Goal: Task Accomplishment & Management: Complete application form

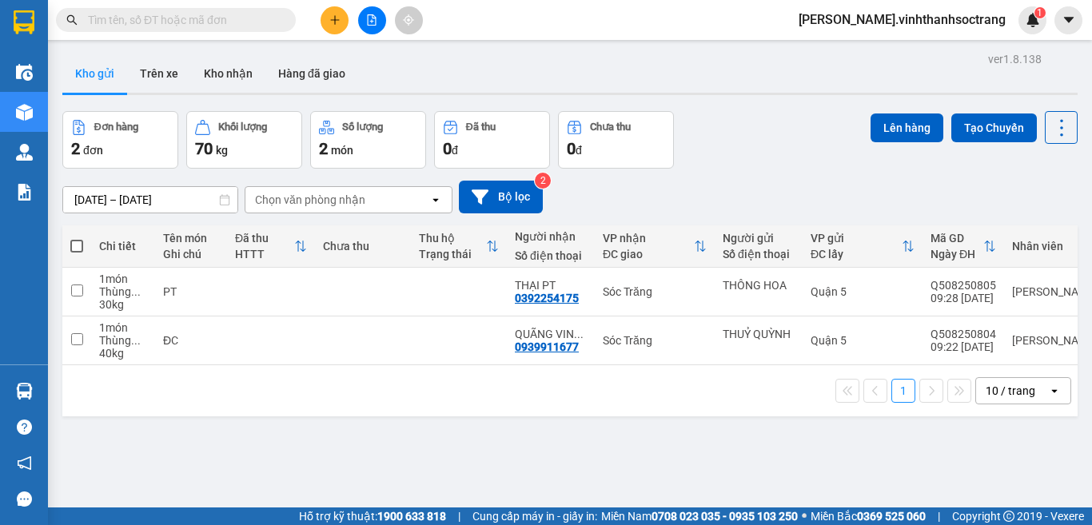
click at [341, 17] on button at bounding box center [335, 20] width 28 height 28
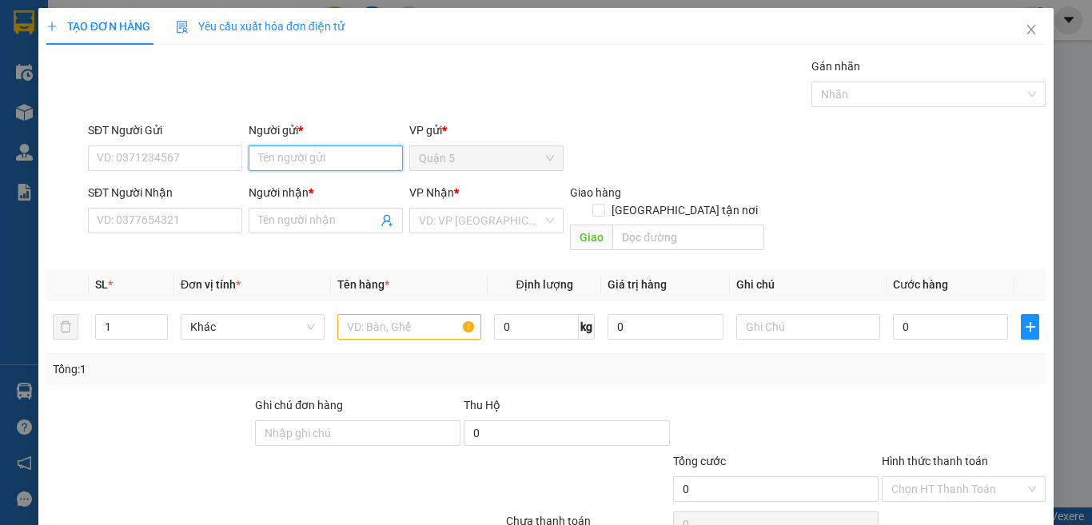
click at [345, 162] on input "Người gửi *" at bounding box center [326, 159] width 154 height 26
type input "[PERSON_NAME]"
type input "KHƯƠNG KHOA"
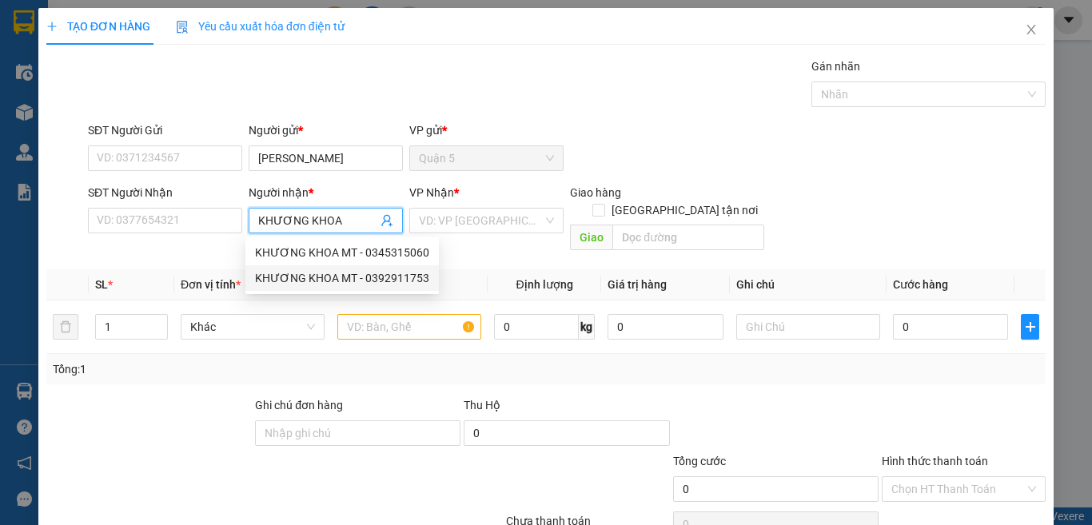
click at [397, 281] on div "KHƯƠNG KHOA MT - 0392911753" at bounding box center [342, 278] width 174 height 18
type input "0392911753"
type input "KHƯƠNG KHOA MT"
click at [480, 220] on input "search" at bounding box center [481, 221] width 124 height 24
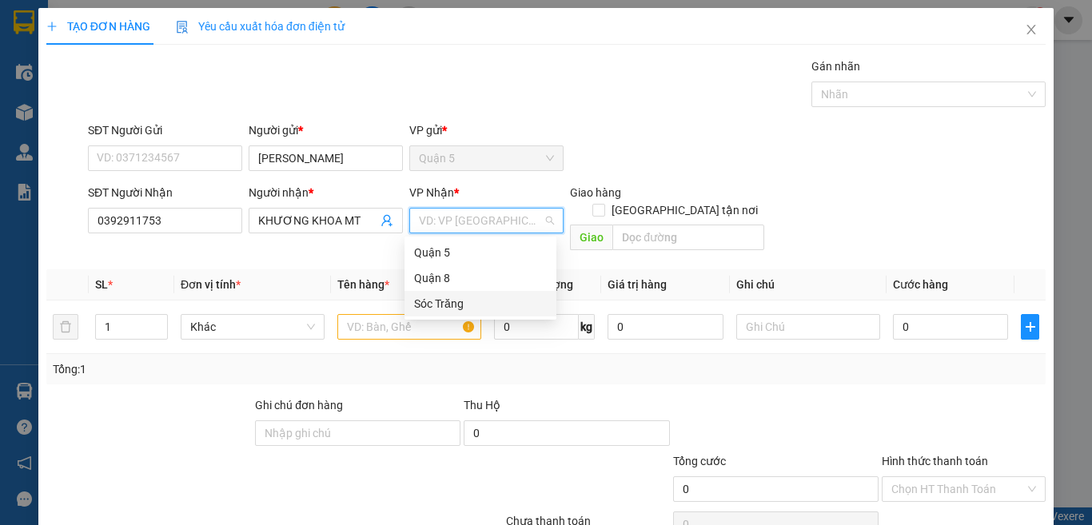
click at [453, 301] on div "Sóc Trăng" at bounding box center [480, 304] width 133 height 18
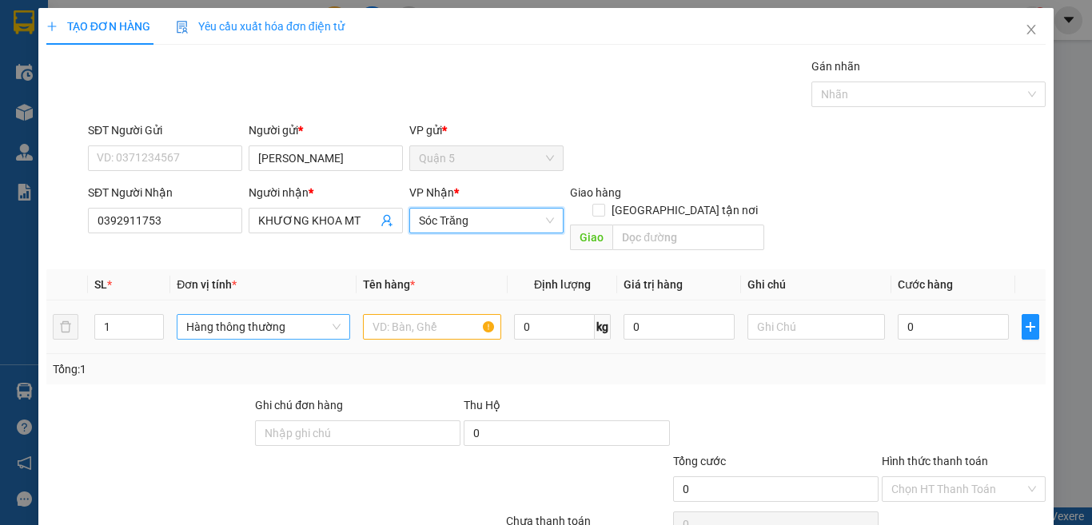
click at [298, 315] on span "Hàng thông thường" at bounding box center [263, 327] width 154 height 24
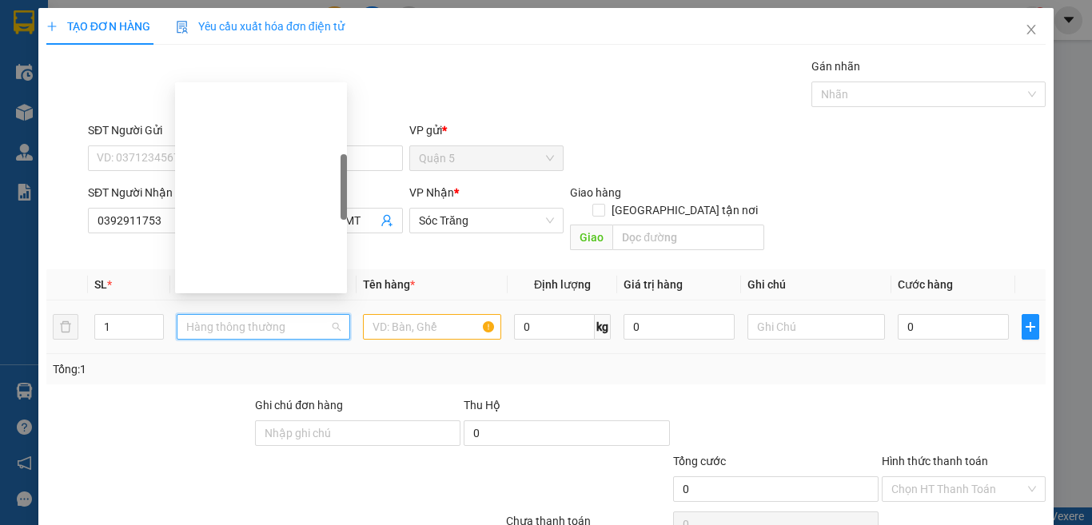
type input "B"
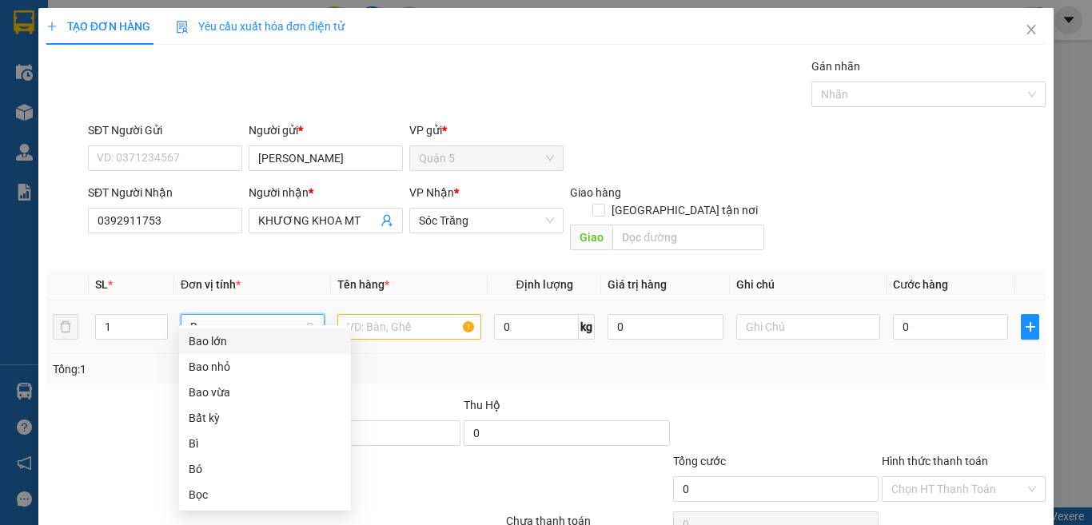
click at [298, 344] on div "Bao lớn" at bounding box center [265, 342] width 153 height 18
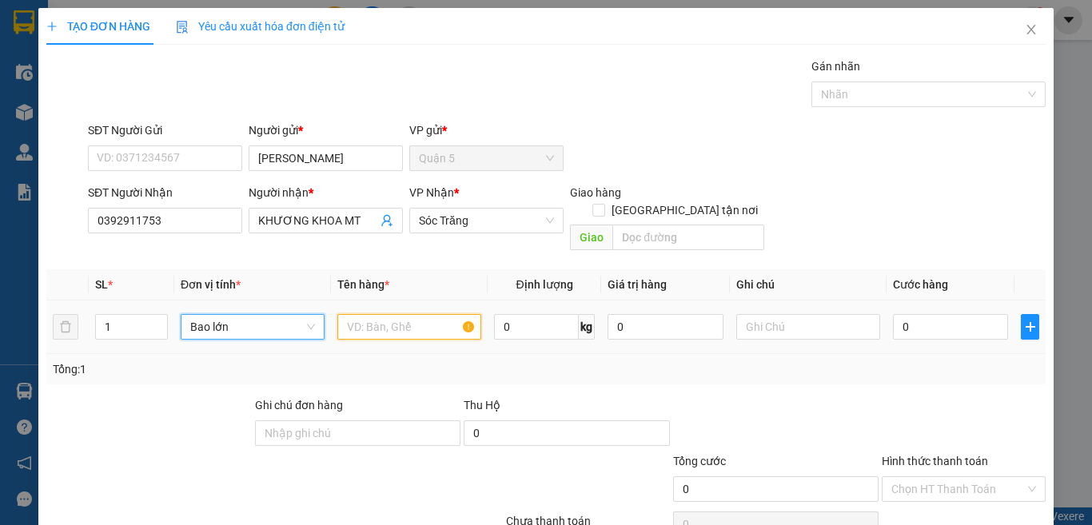
click at [342, 317] on input "text" at bounding box center [409, 327] width 144 height 26
type input "BÁCH HOÁ"
type input "50"
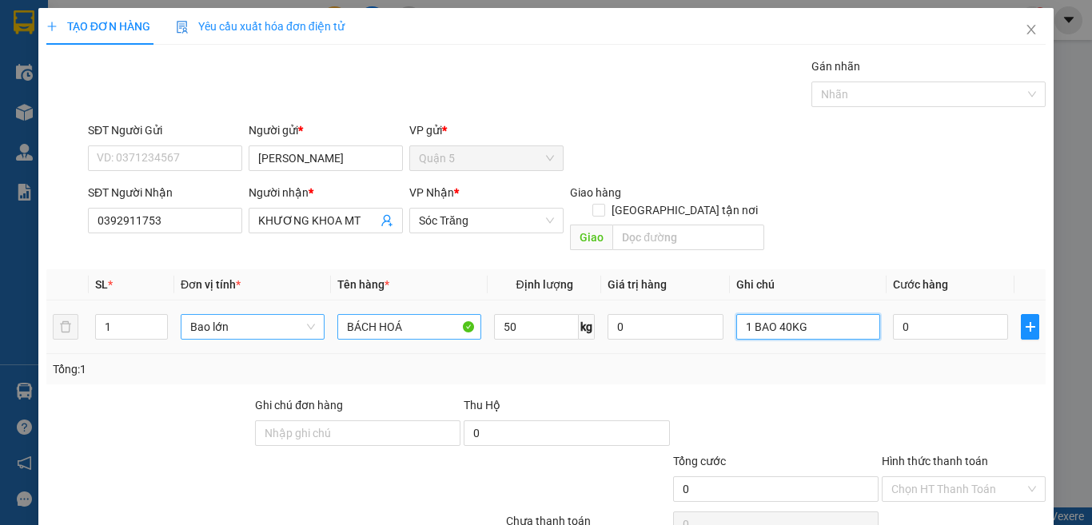
type input "1 BAO 40KG"
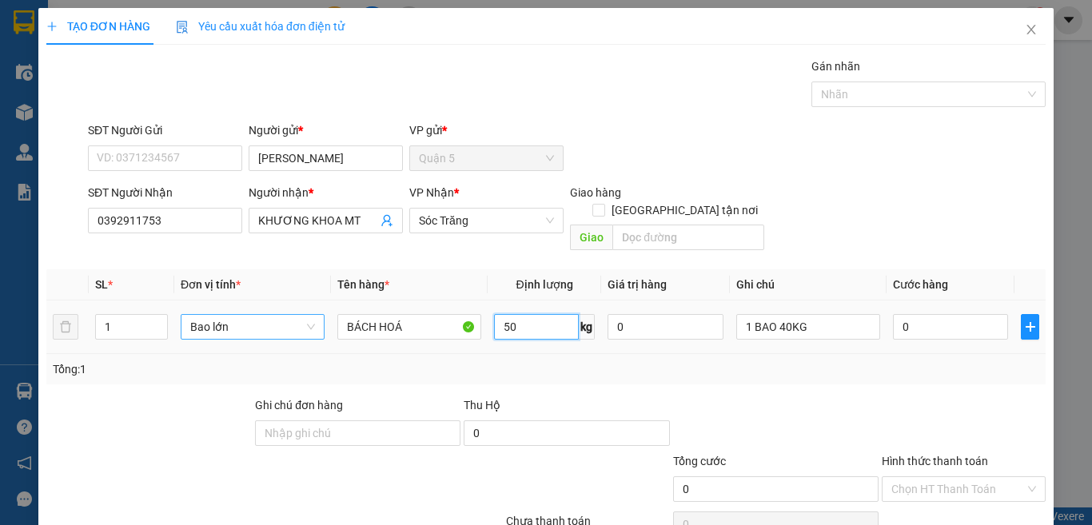
click at [513, 314] on input "50" at bounding box center [536, 327] width 85 height 26
type input "40"
click at [658, 225] on input "text" at bounding box center [688, 238] width 152 height 26
type input "14"
click at [682, 201] on span "[GEOGRAPHIC_DATA] tận nơi" at bounding box center [684, 210] width 159 height 18
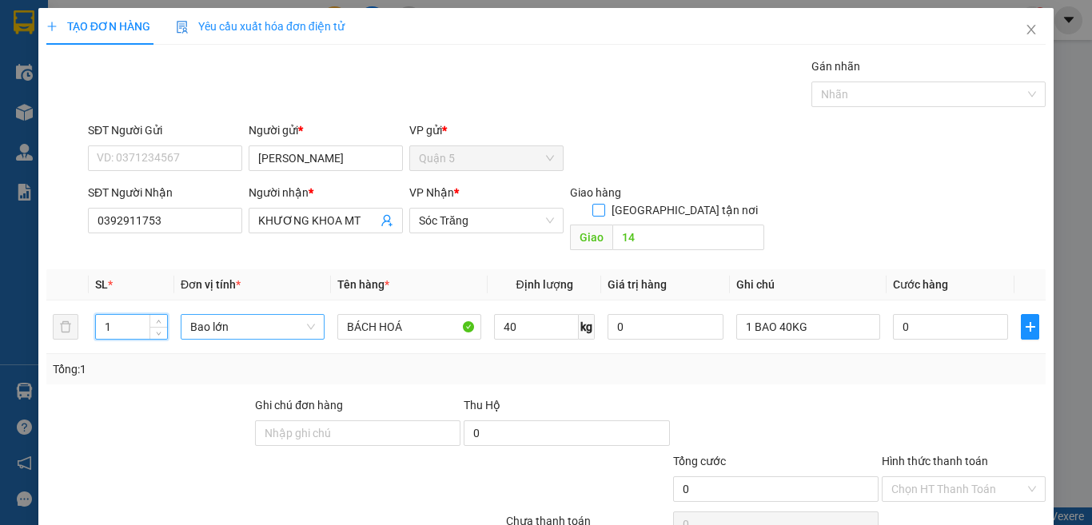
click at [604, 204] on input "[GEOGRAPHIC_DATA] tận nơi" at bounding box center [598, 209] width 11 height 11
checkbox input "true"
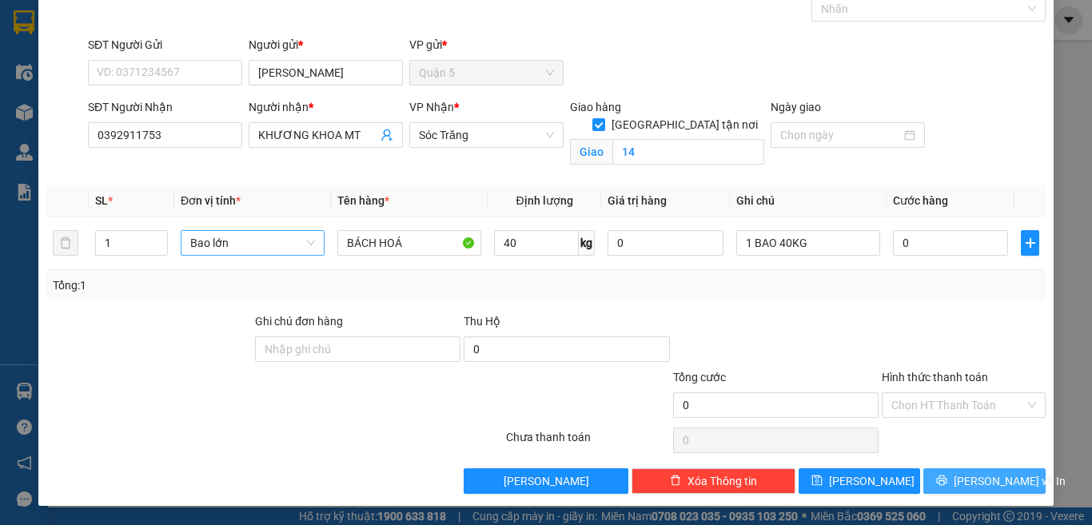
click at [989, 489] on span "[PERSON_NAME] và In" at bounding box center [1010, 482] width 112 height 18
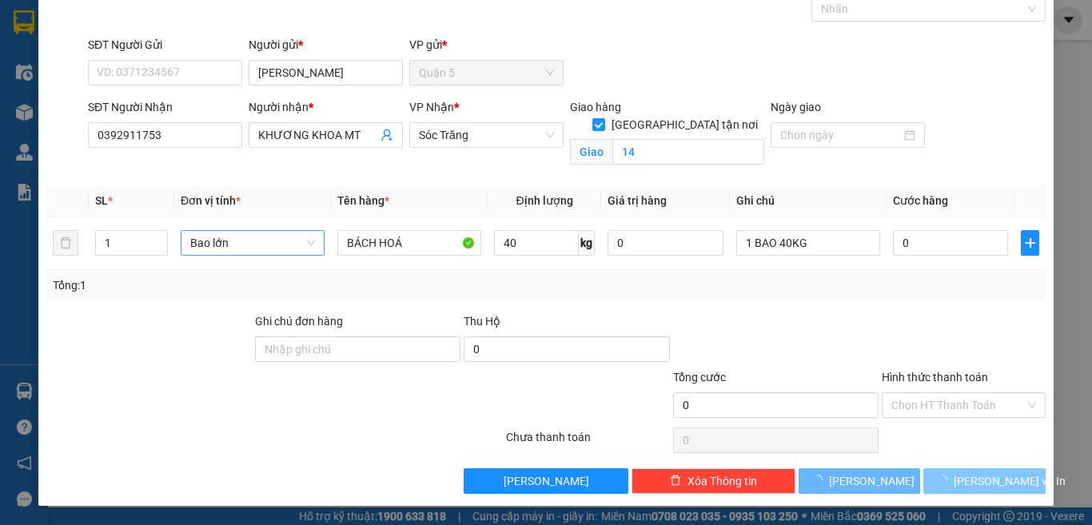
click at [989, 489] on span "[PERSON_NAME] và In" at bounding box center [1010, 482] width 112 height 18
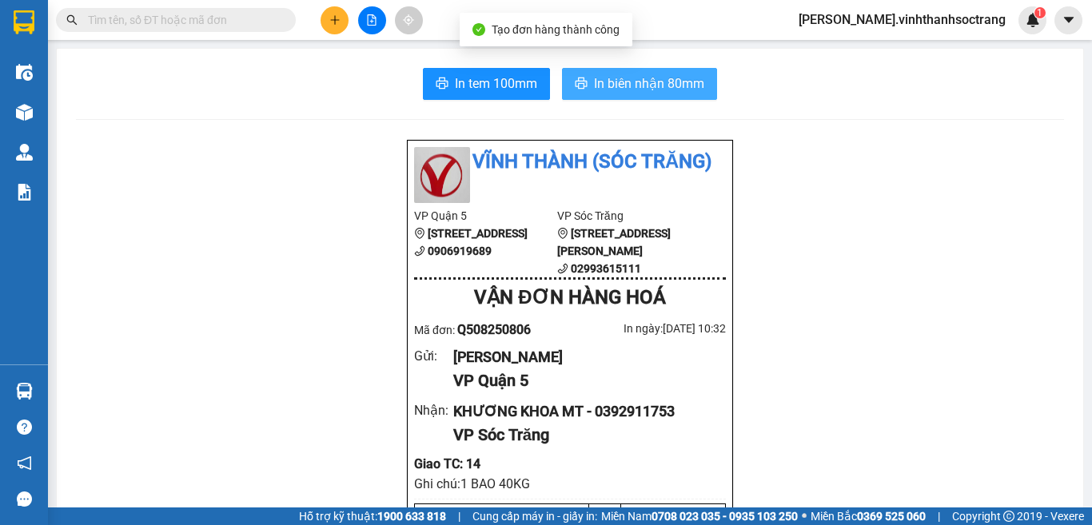
click at [679, 91] on span "In biên nhận 80mm" at bounding box center [649, 84] width 110 height 20
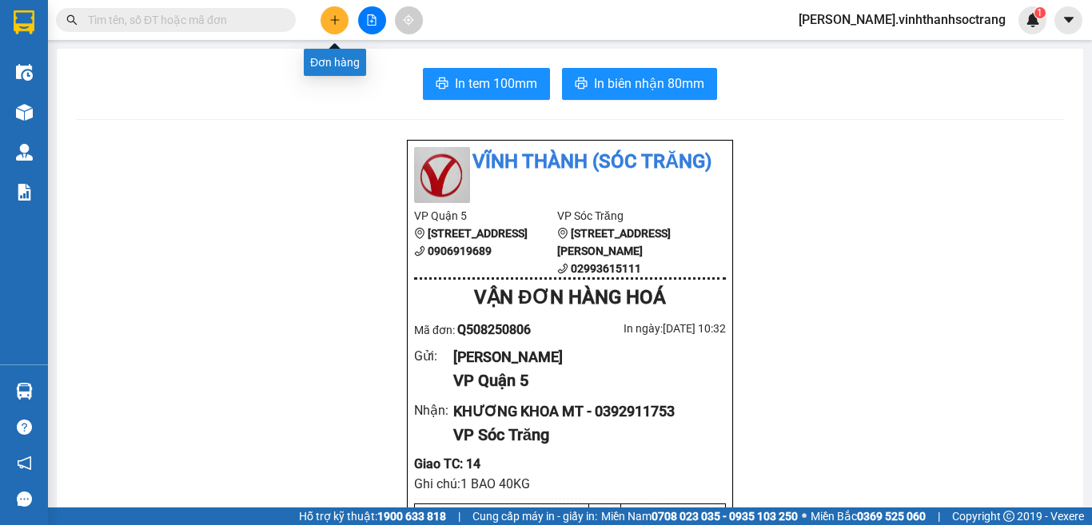
click at [339, 15] on icon "plus" at bounding box center [334, 19] width 11 height 11
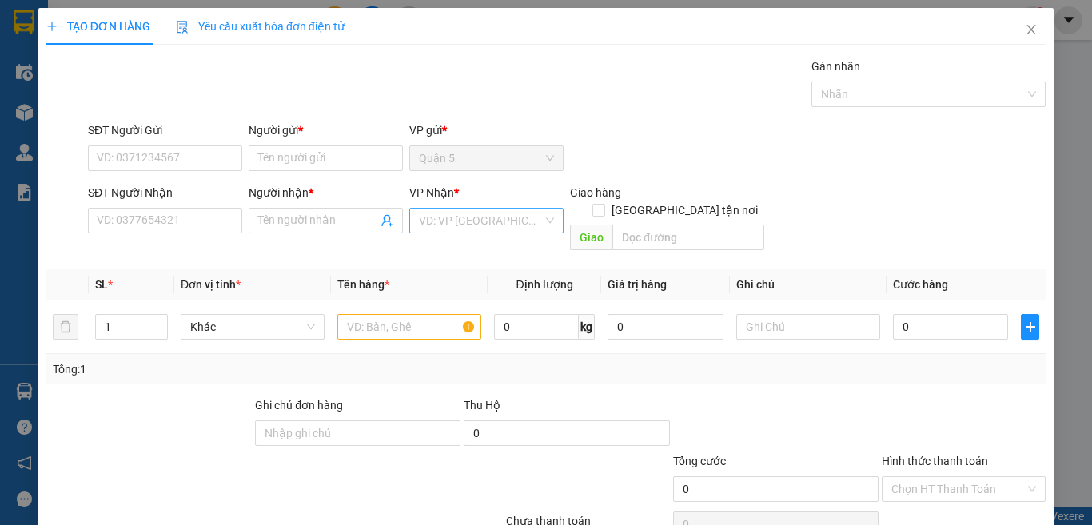
click at [447, 221] on input "search" at bounding box center [481, 221] width 124 height 24
click at [447, 298] on div "Sóc Trăng" at bounding box center [480, 304] width 133 height 18
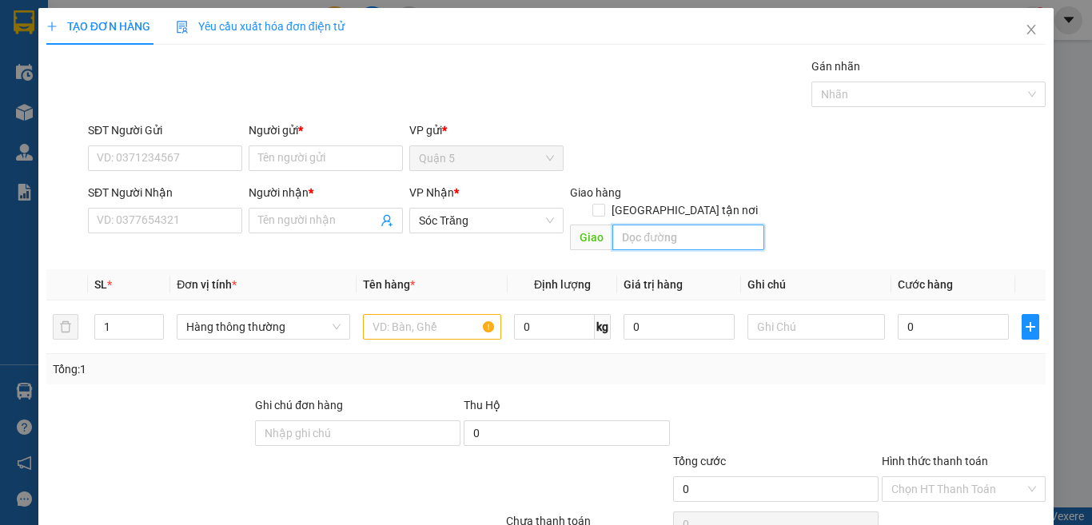
click at [664, 225] on input "text" at bounding box center [688, 238] width 152 height 26
type input "14"
click at [604, 204] on input "[GEOGRAPHIC_DATA] tận nơi" at bounding box center [598, 209] width 11 height 11
checkbox input "true"
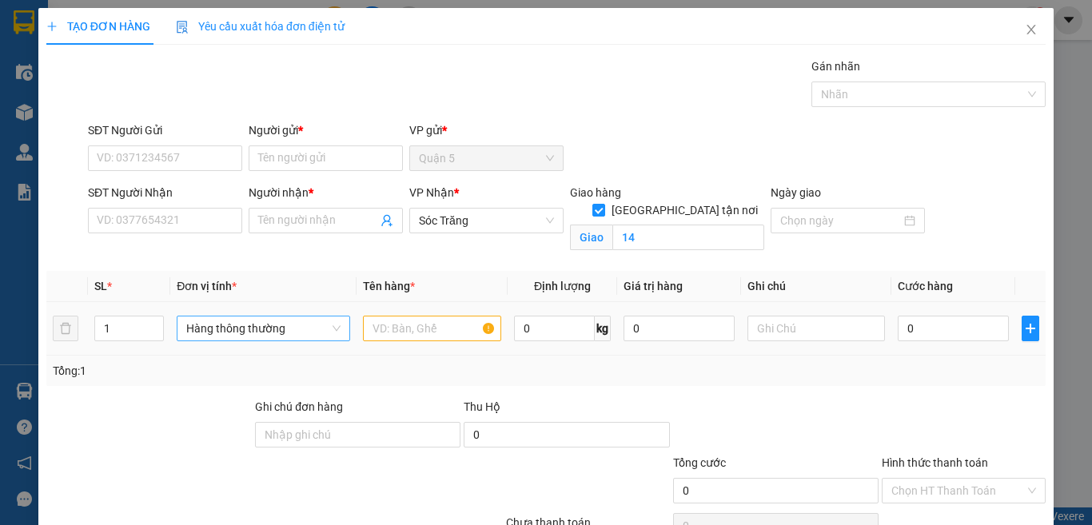
click at [307, 323] on span "Hàng thông thường" at bounding box center [263, 329] width 154 height 24
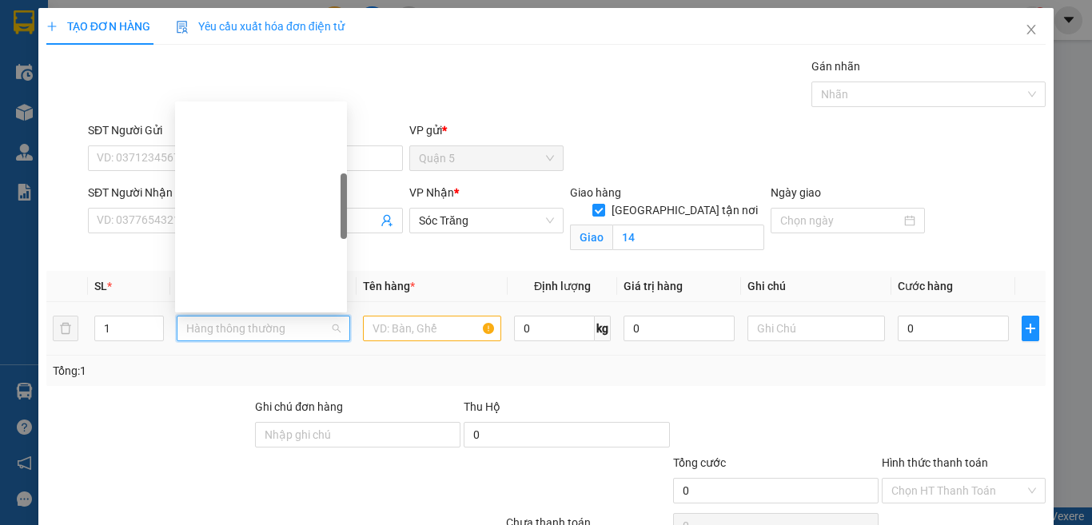
type input "T"
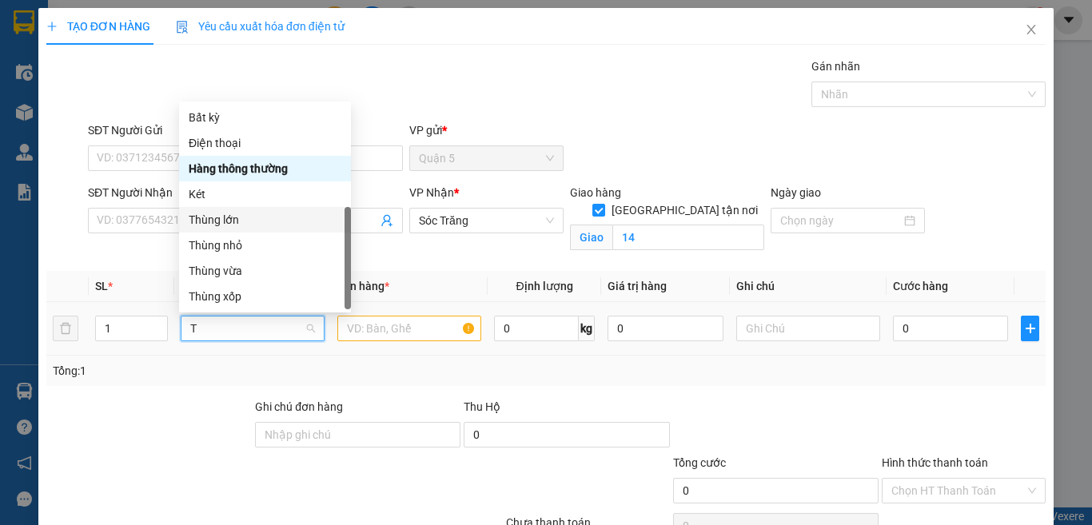
click at [237, 211] on div "Thùng lớn" at bounding box center [265, 220] width 153 height 18
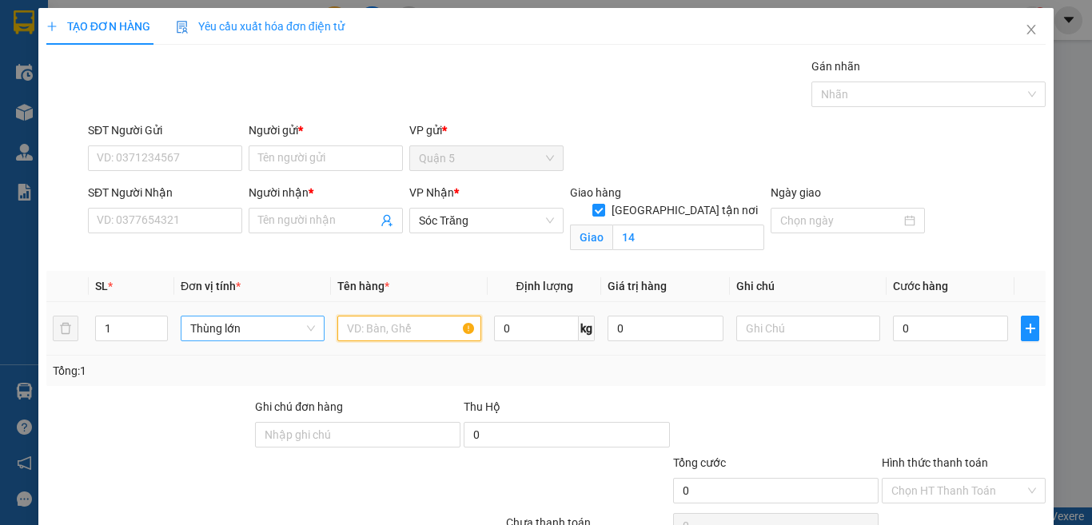
click at [393, 322] on input "text" at bounding box center [409, 329] width 144 height 26
type input "NÓN"
type input "50"
type input "0"
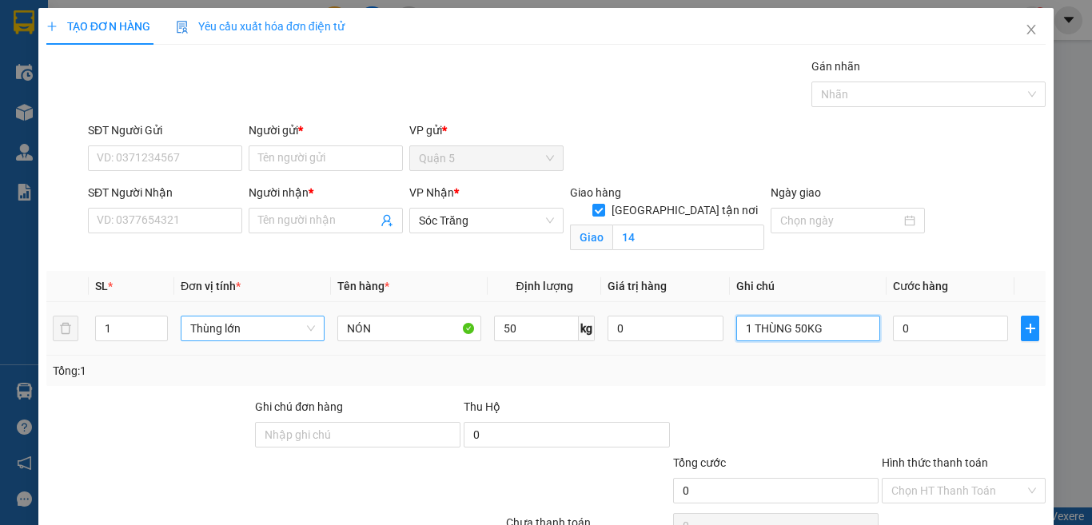
type input "1 THÙNG 50KG"
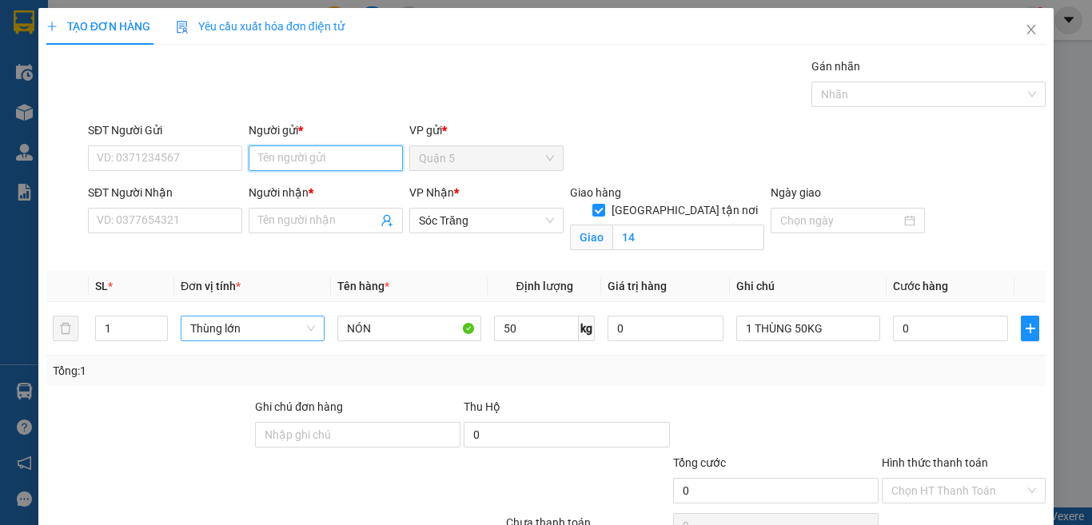
click at [338, 161] on input "Người gửi *" at bounding box center [326, 159] width 154 height 26
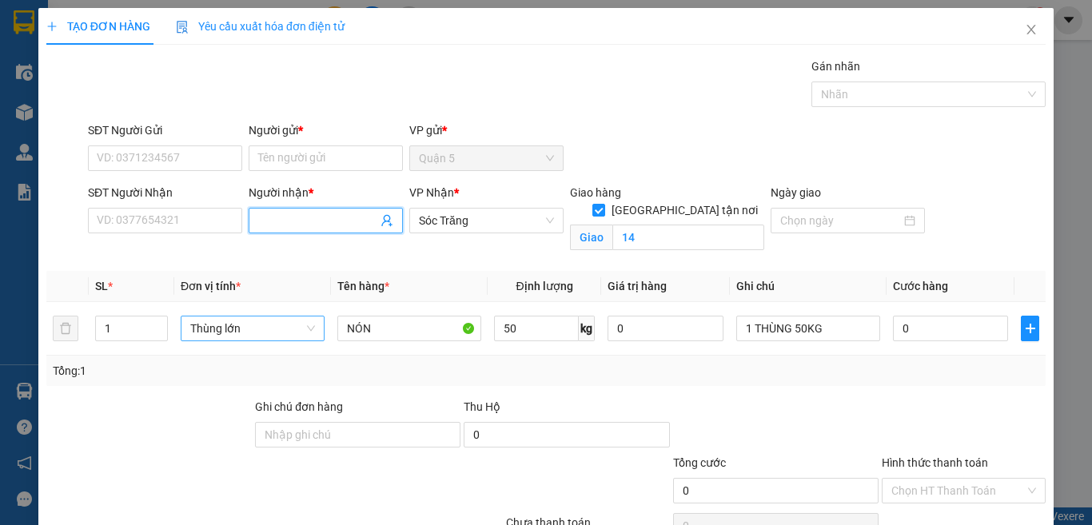
click at [353, 227] on input "Người nhận *" at bounding box center [317, 221] width 119 height 18
type input "HỒ CC"
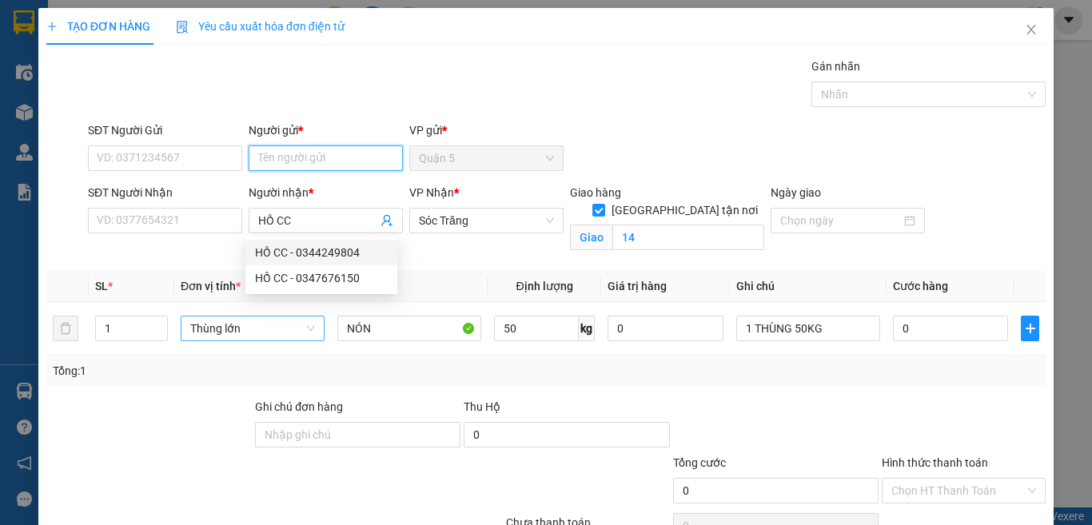
click at [369, 159] on input "Người gửi *" at bounding box center [326, 159] width 154 height 26
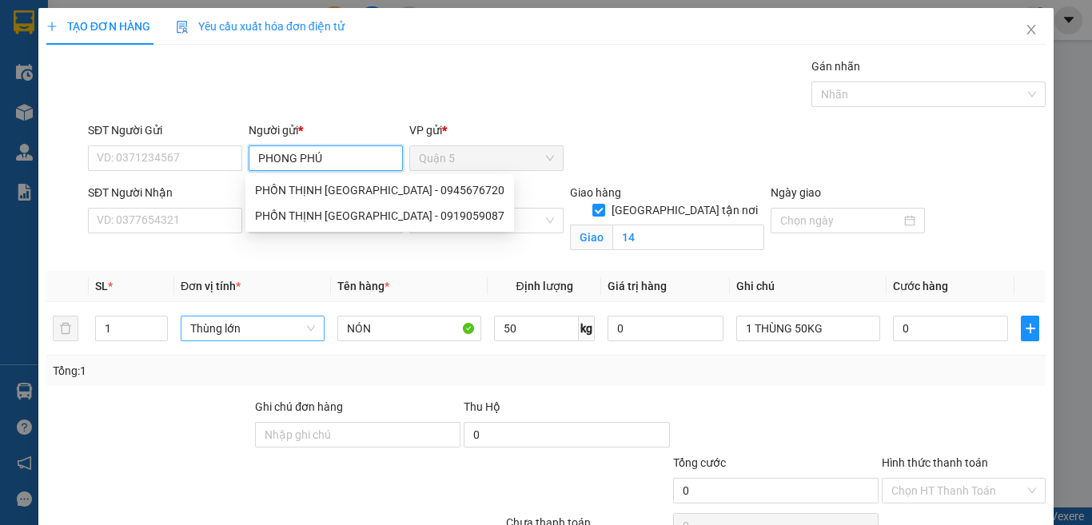
type input "PHONG PHÚ"
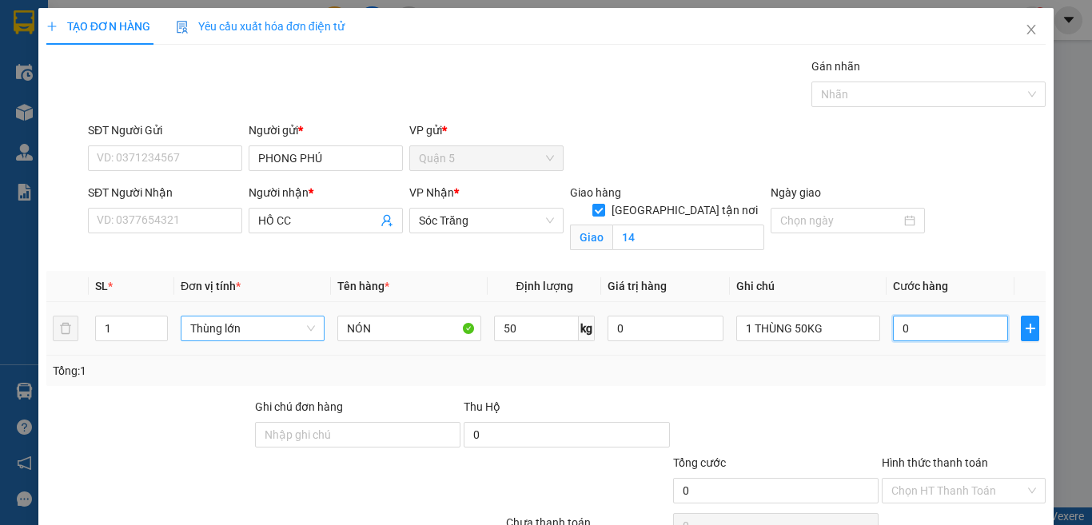
click at [968, 333] on input "0" at bounding box center [950, 329] width 115 height 26
click at [1010, 479] on input "Hình thức thanh toán" at bounding box center [959, 491] width 134 height 24
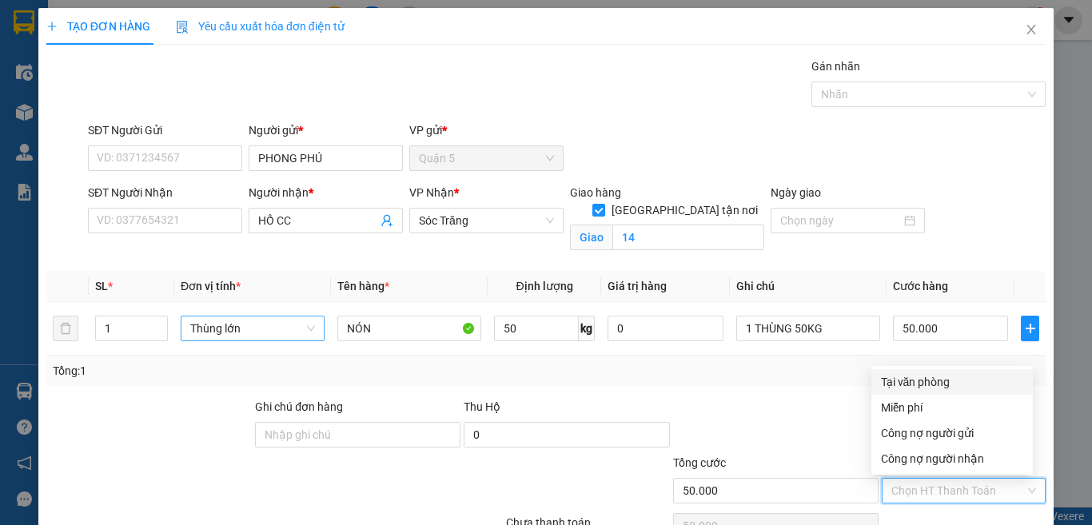
click at [953, 373] on div "Tại văn phòng" at bounding box center [952, 382] width 142 height 18
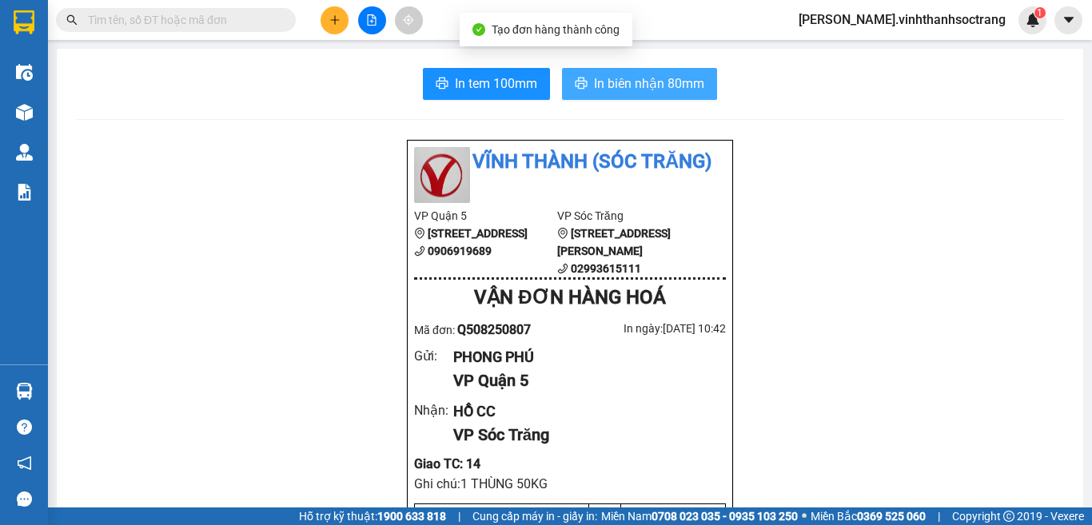
click at [636, 70] on button "In biên nhận 80mm" at bounding box center [639, 84] width 155 height 32
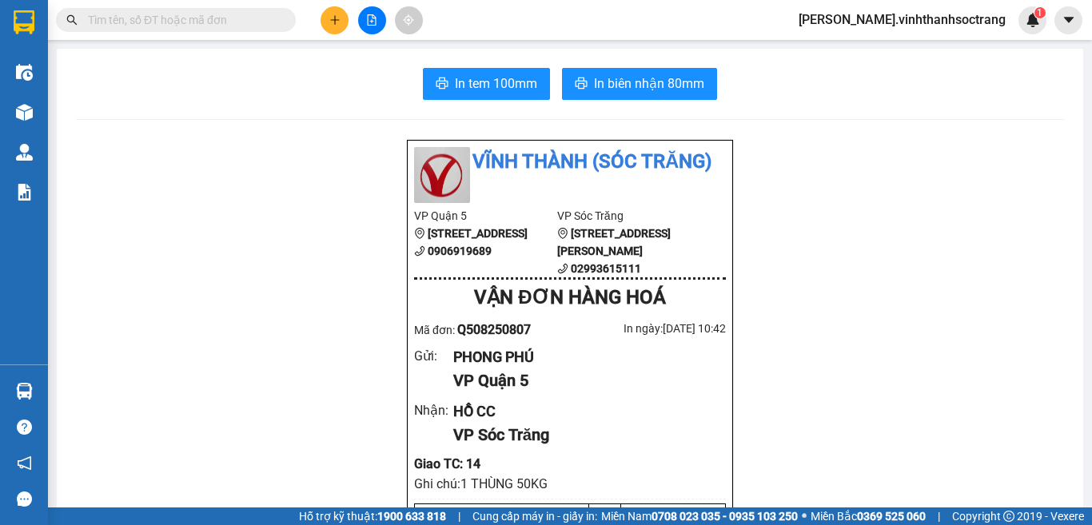
click at [337, 17] on icon "plus" at bounding box center [334, 19] width 11 height 11
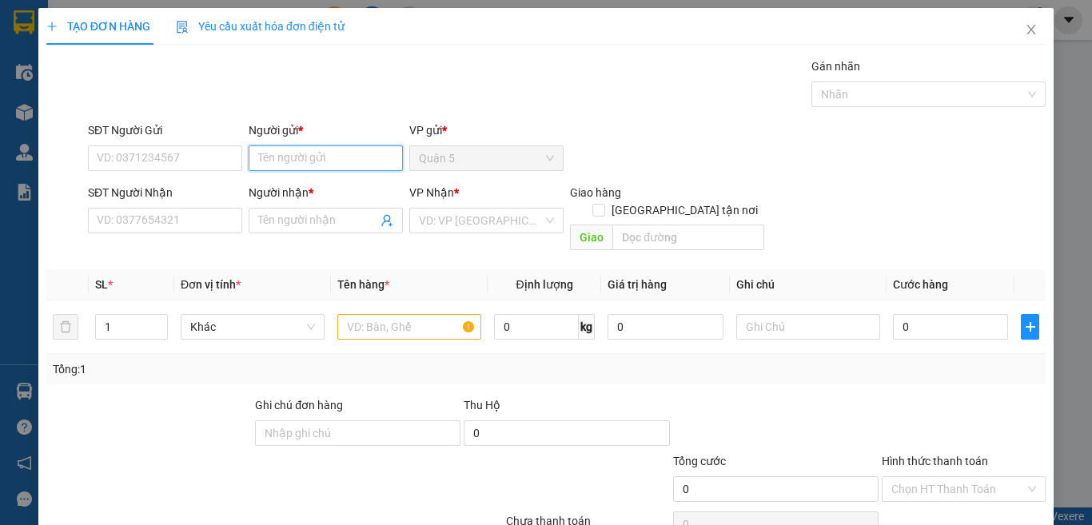
click at [350, 151] on input "Người gửi *" at bounding box center [326, 159] width 154 height 26
type input "[PERSON_NAME]"
type input "CHIẾN"
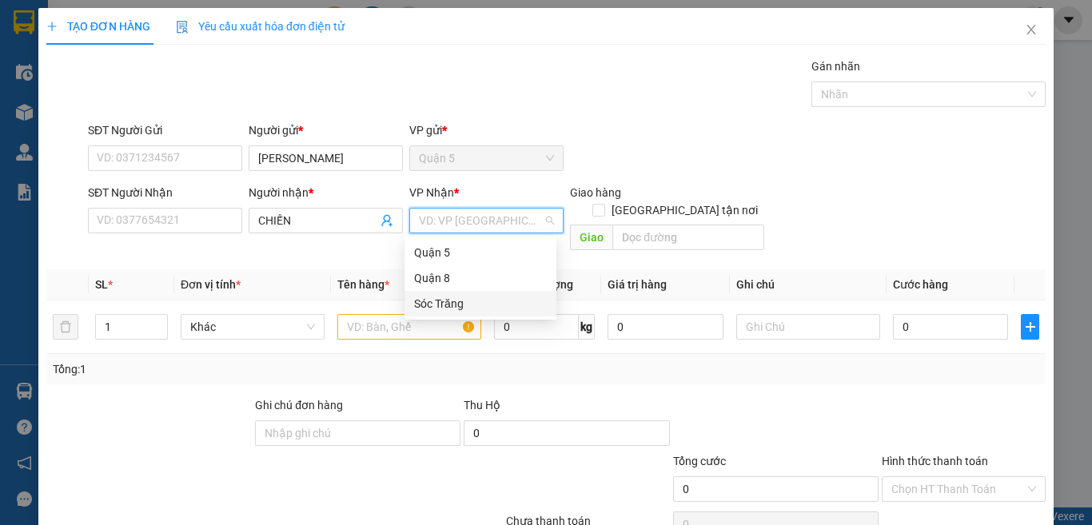
click at [432, 296] on div "Sóc Trăng" at bounding box center [480, 304] width 133 height 18
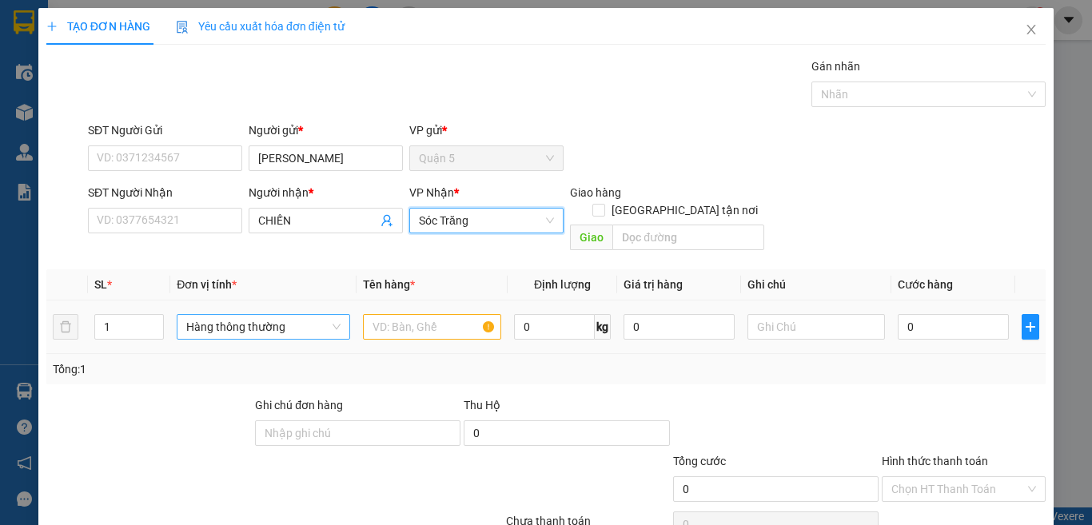
click at [305, 315] on span "Hàng thông thường" at bounding box center [263, 327] width 154 height 24
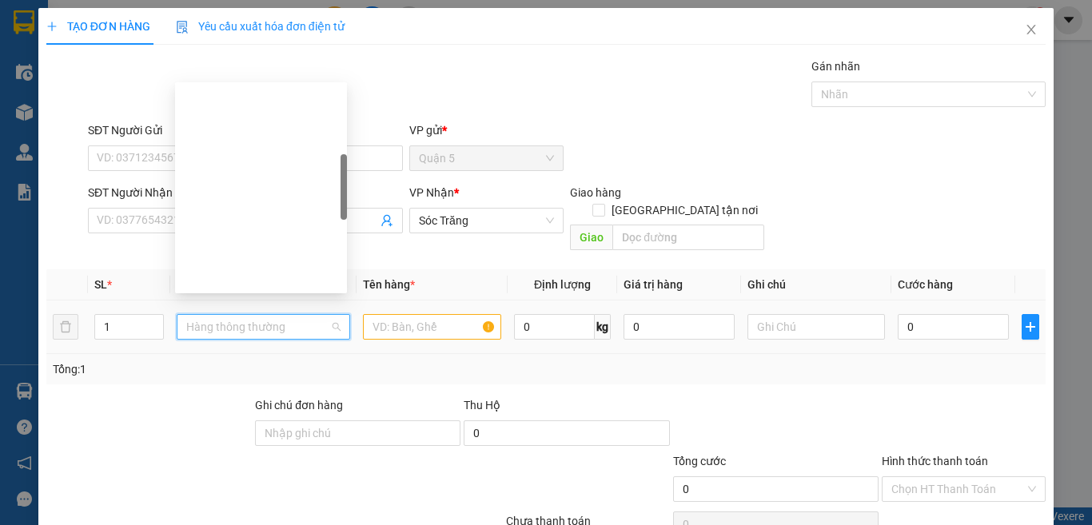
type input "M"
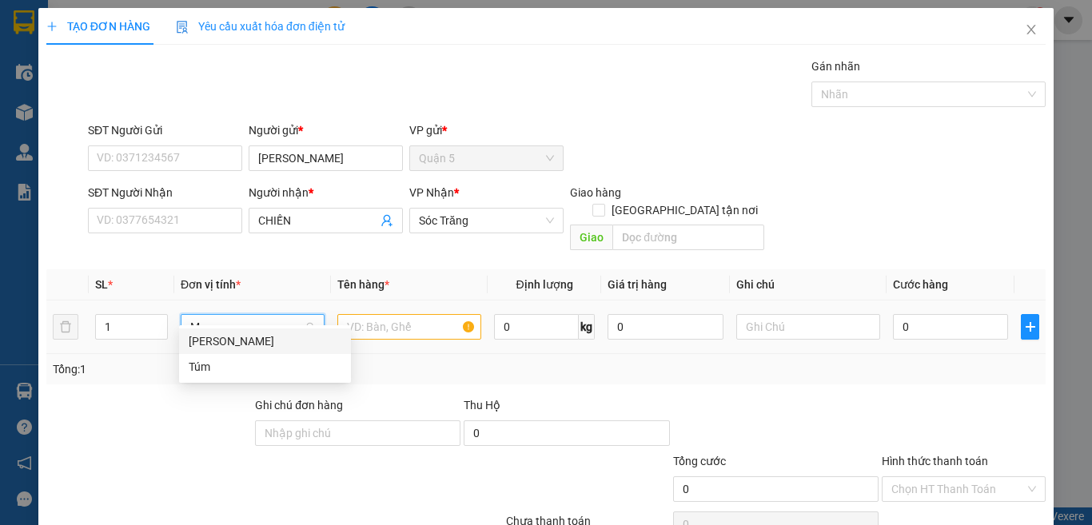
click at [293, 342] on div "[PERSON_NAME]" at bounding box center [265, 342] width 153 height 18
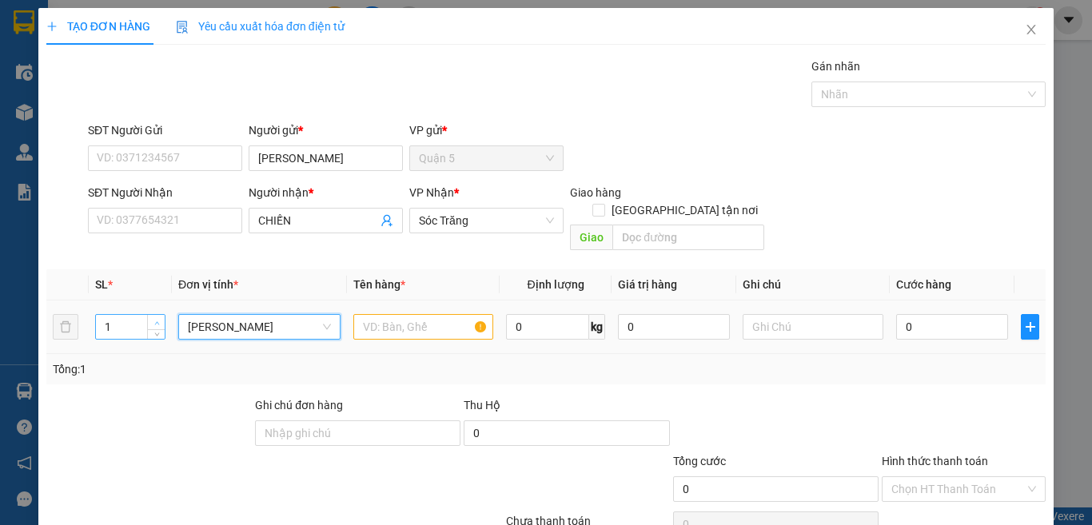
click at [154, 321] on icon "up" at bounding box center [157, 324] width 6 height 6
type input "2"
click at [154, 321] on icon "up" at bounding box center [157, 324] width 6 height 6
click at [366, 314] on input "text" at bounding box center [423, 327] width 140 height 26
type input "QA"
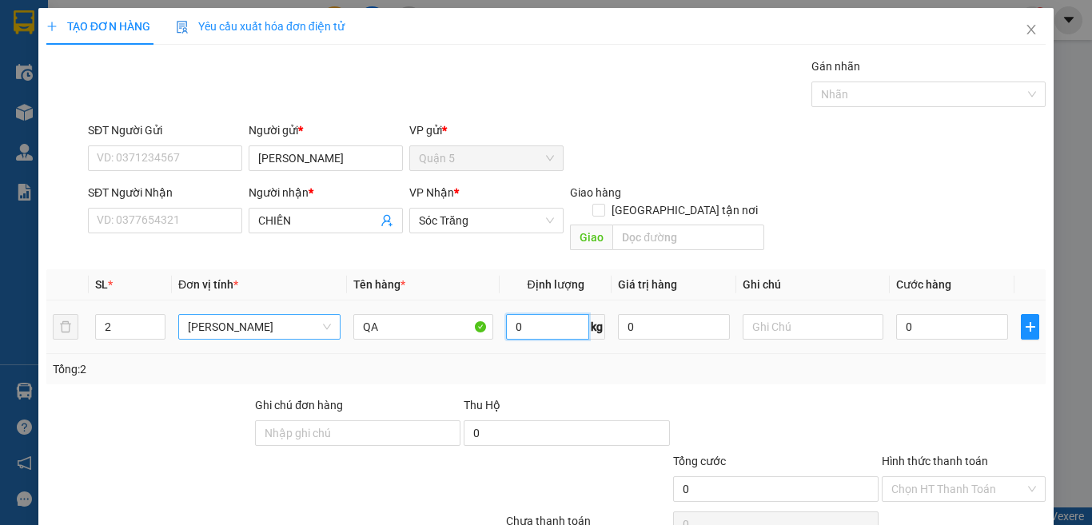
click at [514, 314] on input "0" at bounding box center [547, 327] width 82 height 26
type input "120"
type input "1 BAO 1 GÓI 120KG"
type input "1"
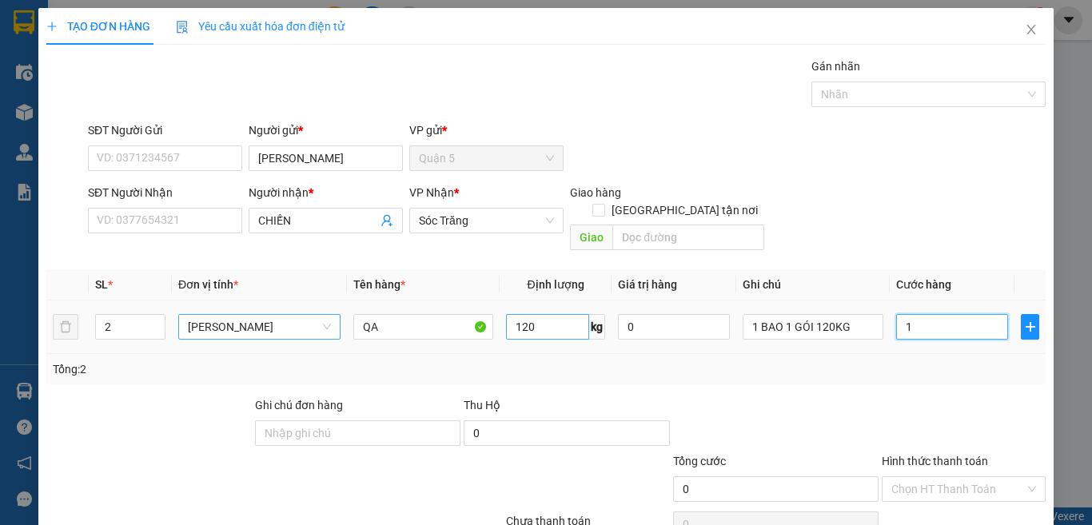
type input "1"
type input "10"
type input "100"
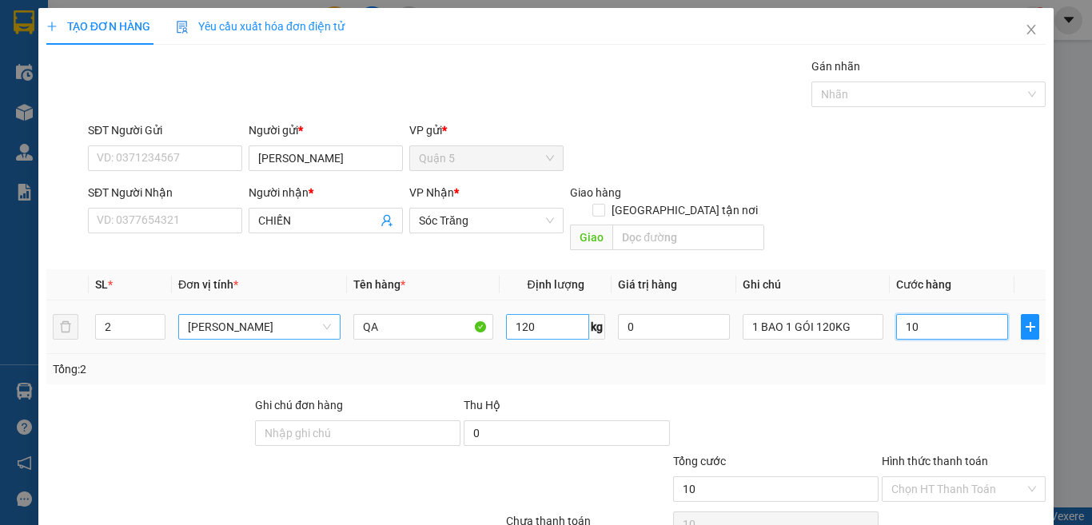
type input "100"
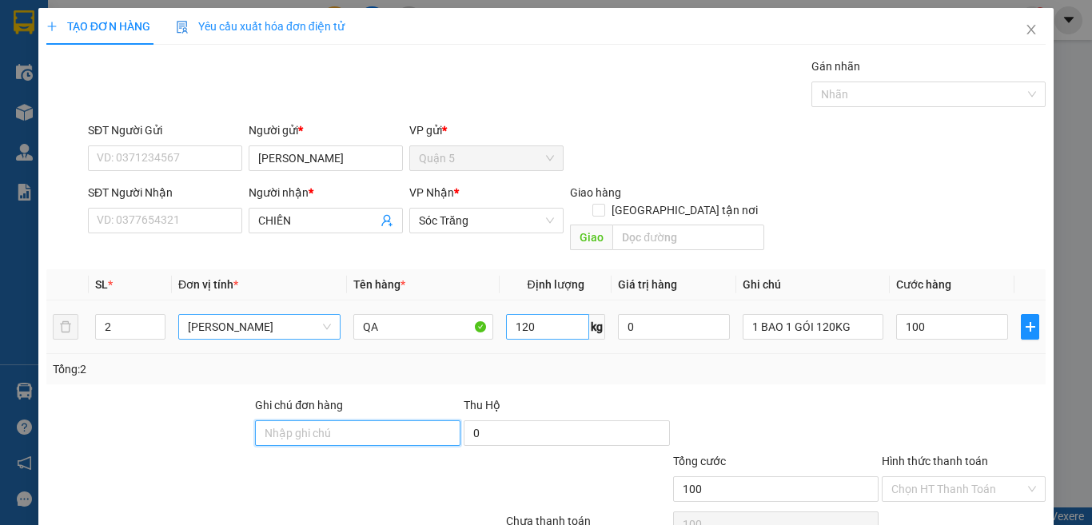
type input "100.000"
click at [604, 204] on input "[GEOGRAPHIC_DATA] tận nơi" at bounding box center [598, 209] width 11 height 11
checkbox input "true"
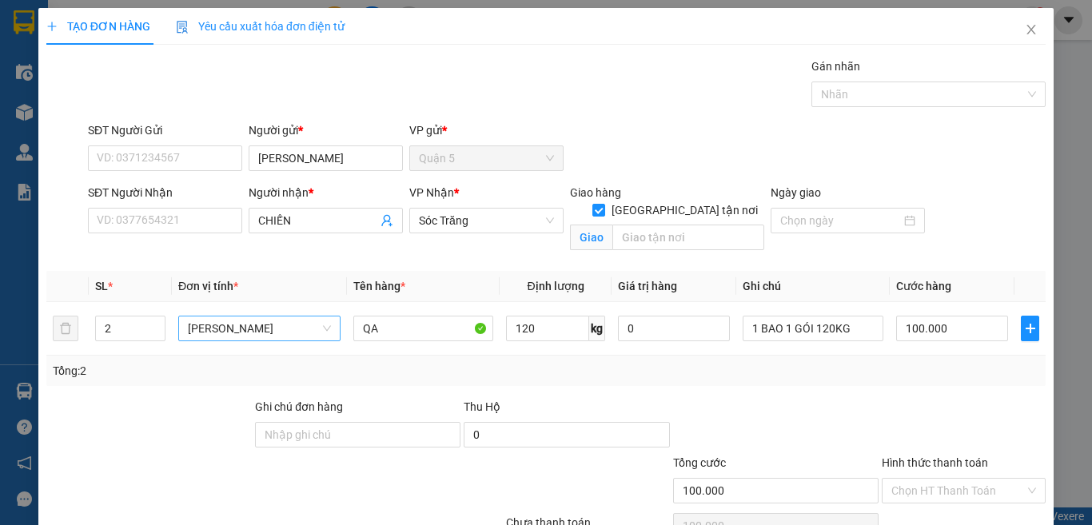
click at [664, 205] on div "Giao hàng [GEOGRAPHIC_DATA] tận nơi" at bounding box center [667, 205] width 194 height 42
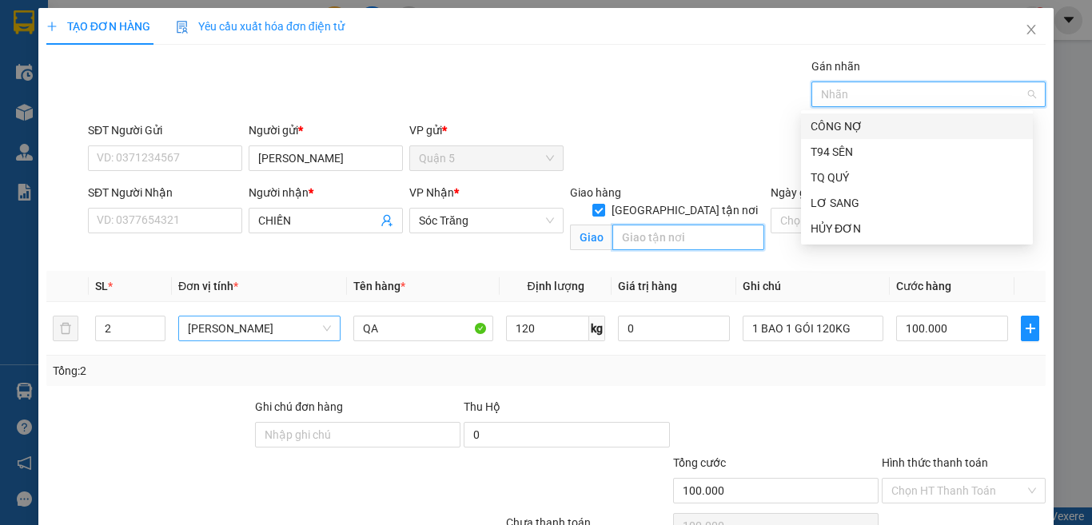
click at [625, 225] on input "text" at bounding box center [688, 238] width 152 height 26
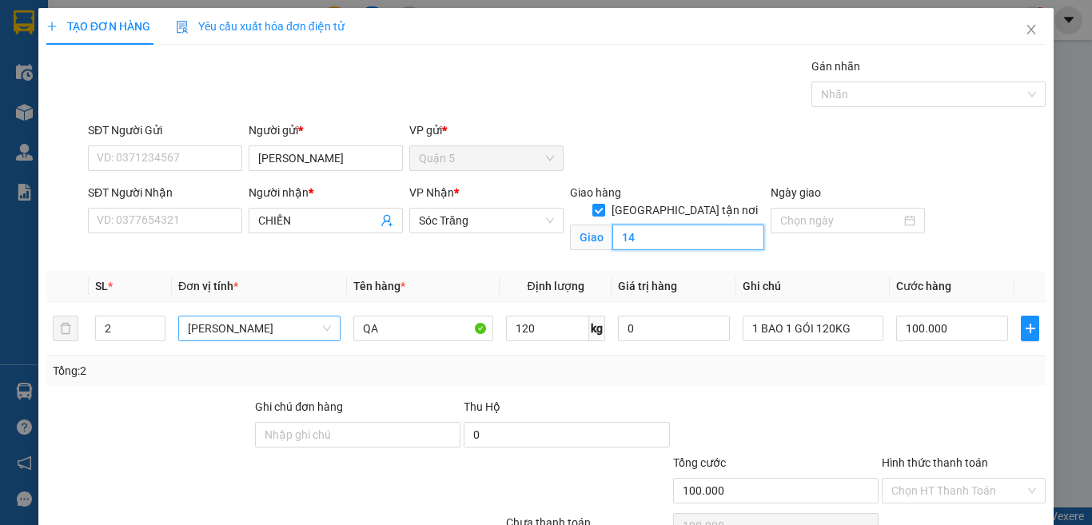
type input "14"
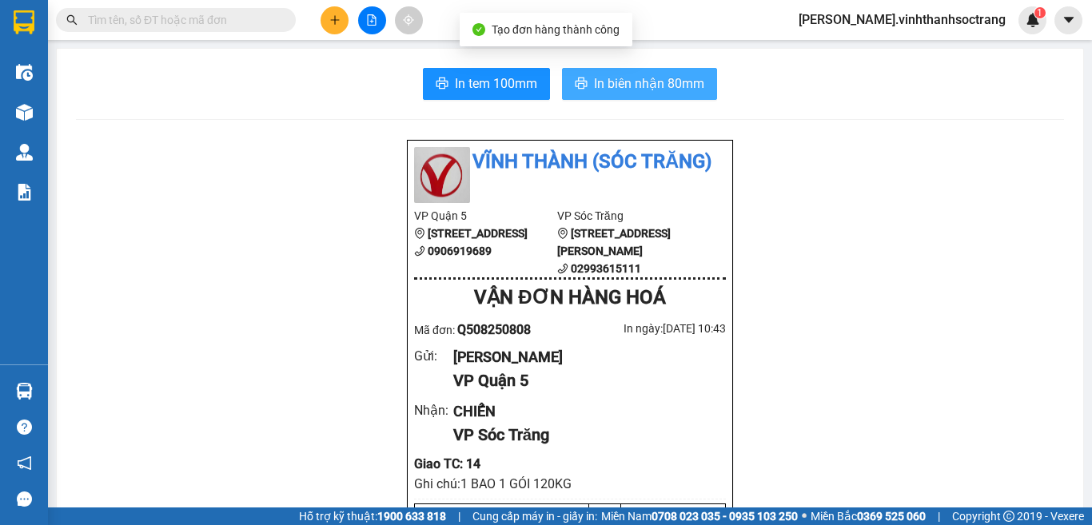
click at [625, 75] on span "In biên nhận 80mm" at bounding box center [649, 84] width 110 height 20
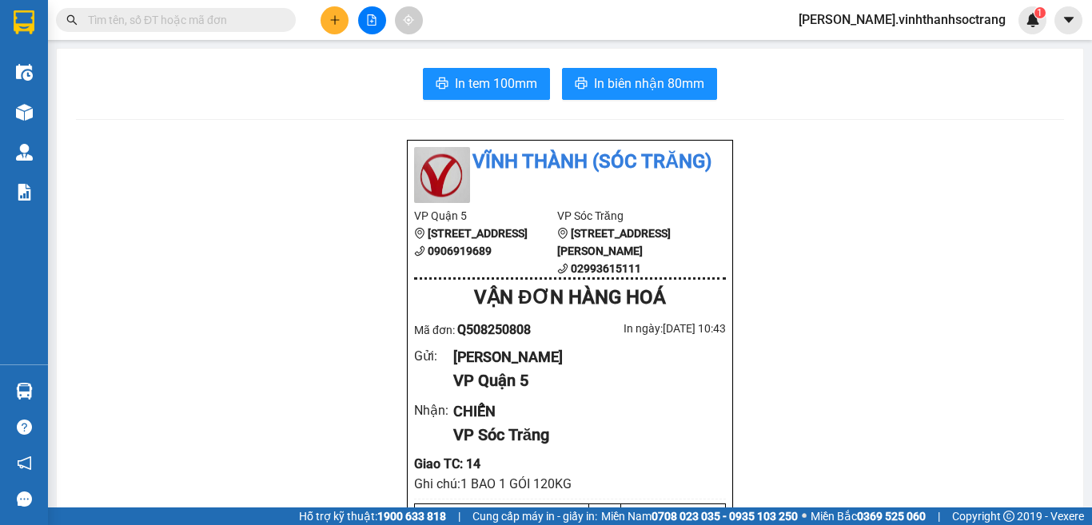
click at [337, 14] on button at bounding box center [335, 20] width 28 height 28
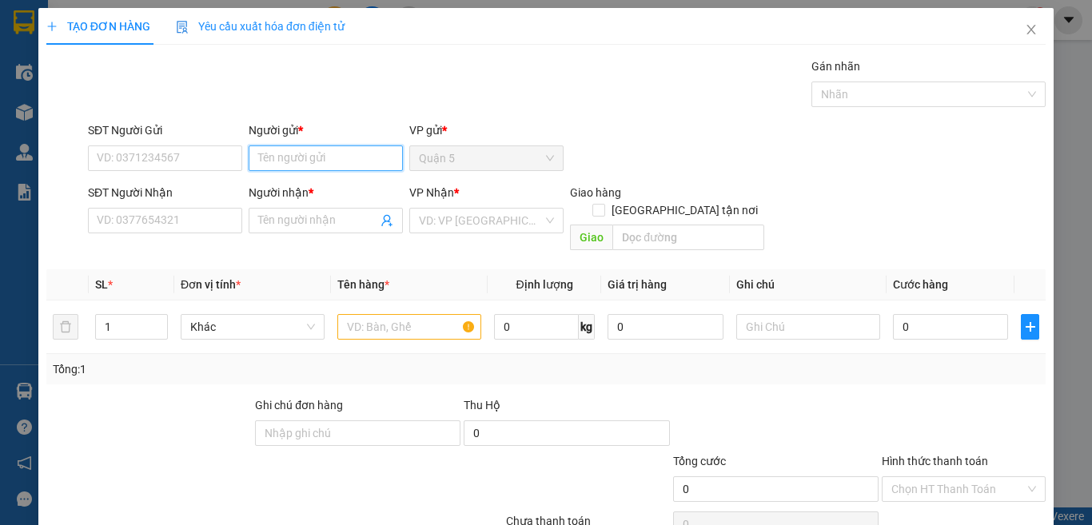
click at [286, 162] on input "Người gửi *" at bounding box center [326, 159] width 154 height 26
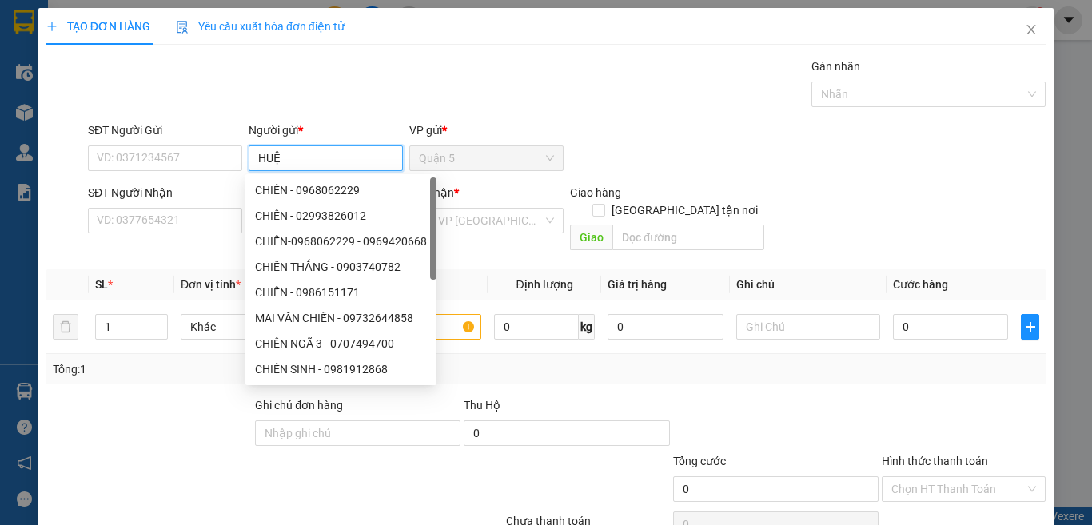
type input "HUỆ"
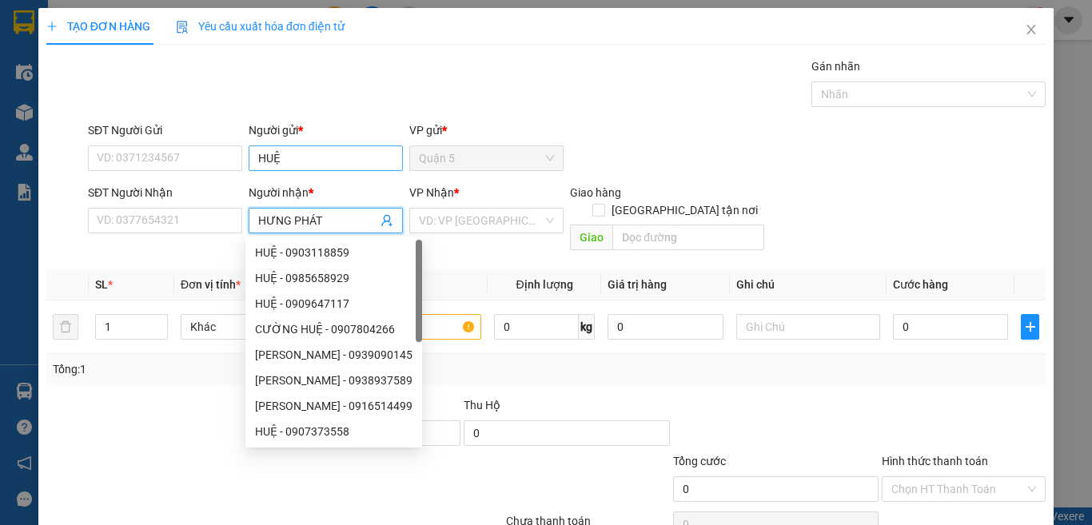
type input "HƯNG PHÁT"
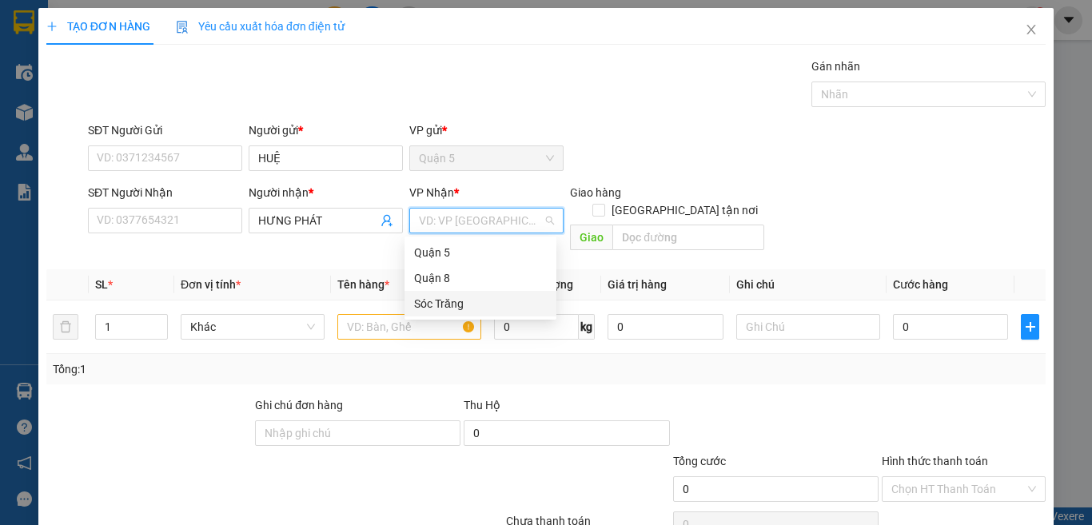
drag, startPoint x: 460, startPoint y: 305, endPoint x: 585, endPoint y: 241, distance: 140.9
click at [463, 301] on div "Sóc Trăng" at bounding box center [480, 304] width 133 height 18
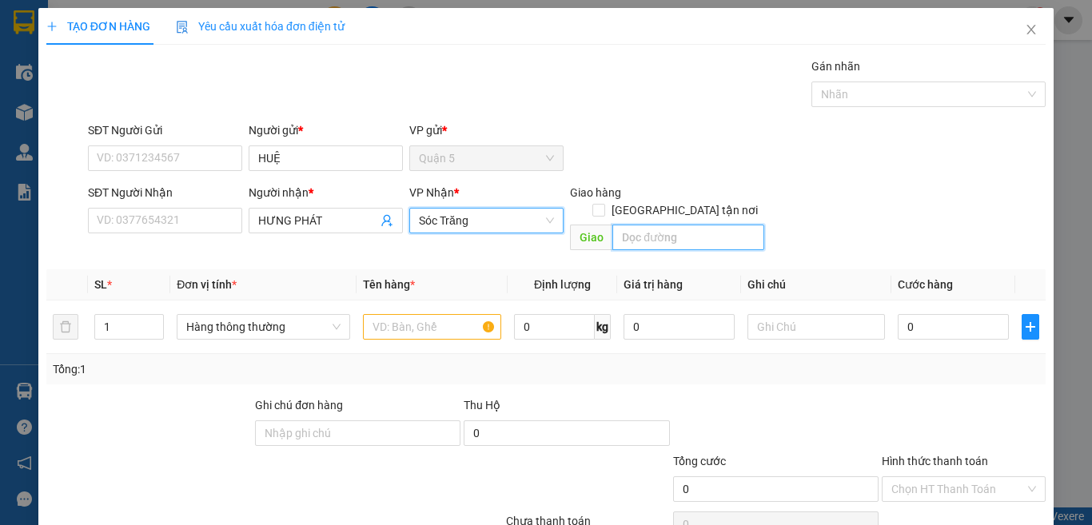
click at [624, 225] on input "text" at bounding box center [688, 238] width 152 height 26
type input "14"
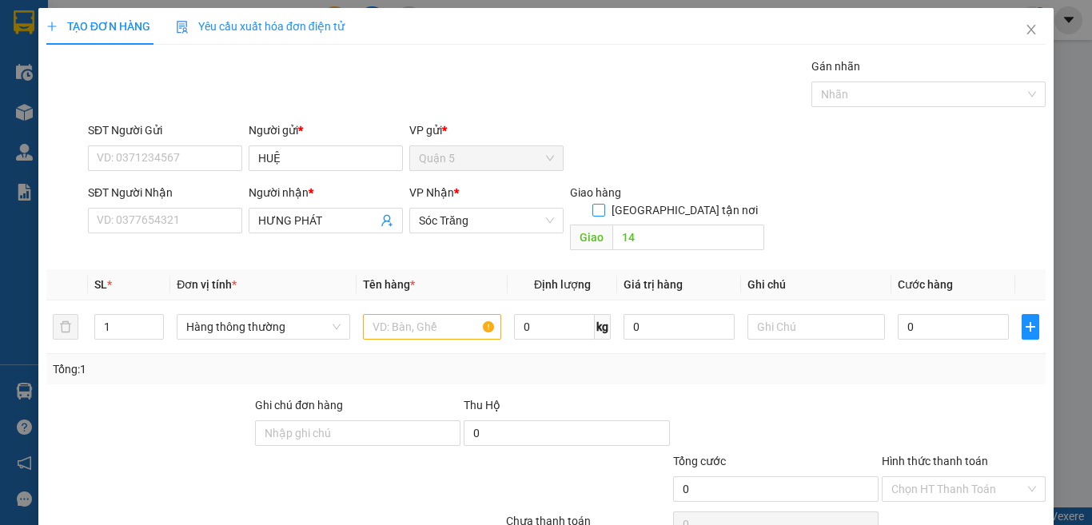
click at [685, 201] on span "[GEOGRAPHIC_DATA] tận nơi" at bounding box center [684, 210] width 159 height 18
click at [604, 204] on input "[GEOGRAPHIC_DATA] tận nơi" at bounding box center [598, 209] width 11 height 11
checkbox input "true"
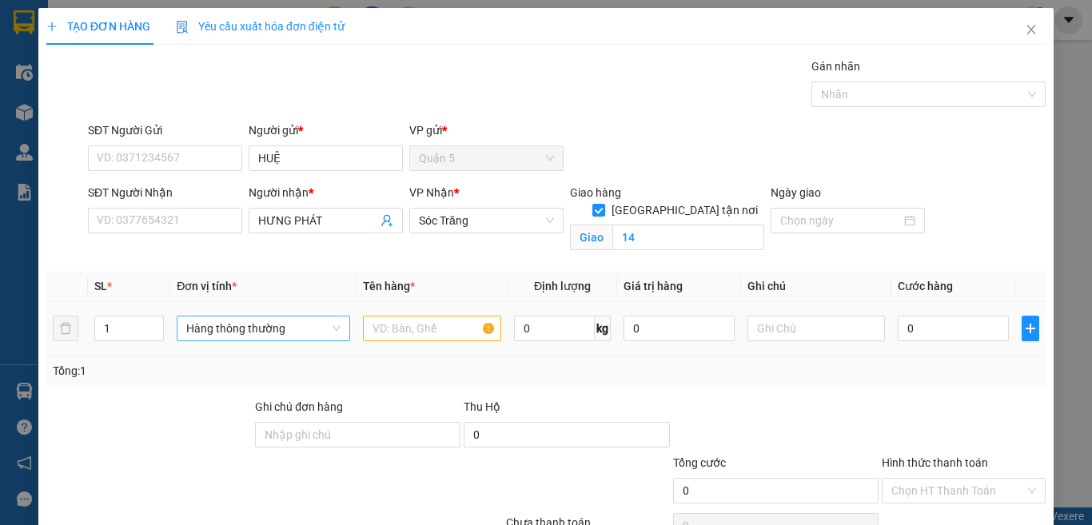
click at [255, 330] on span "Hàng thông thường" at bounding box center [263, 329] width 154 height 24
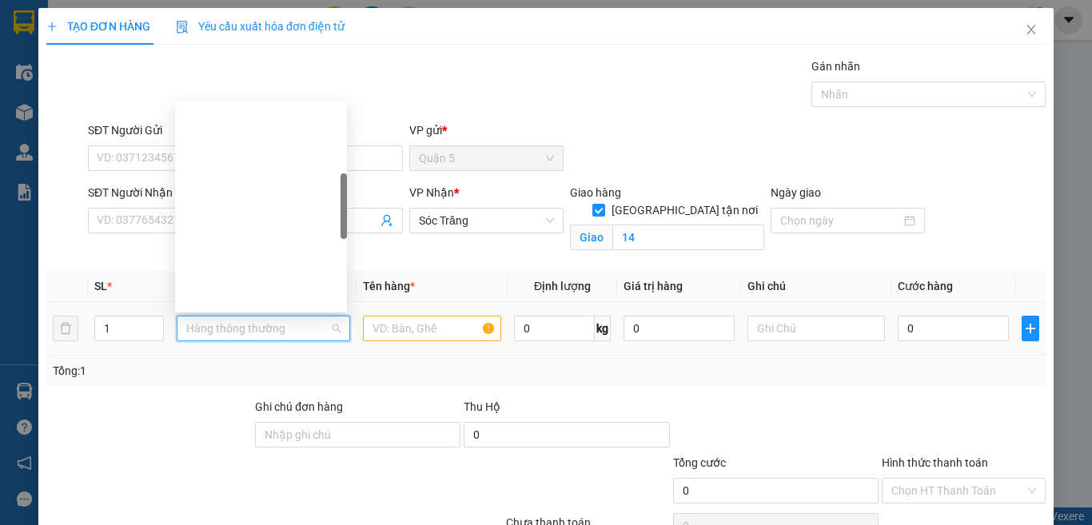
type input "B"
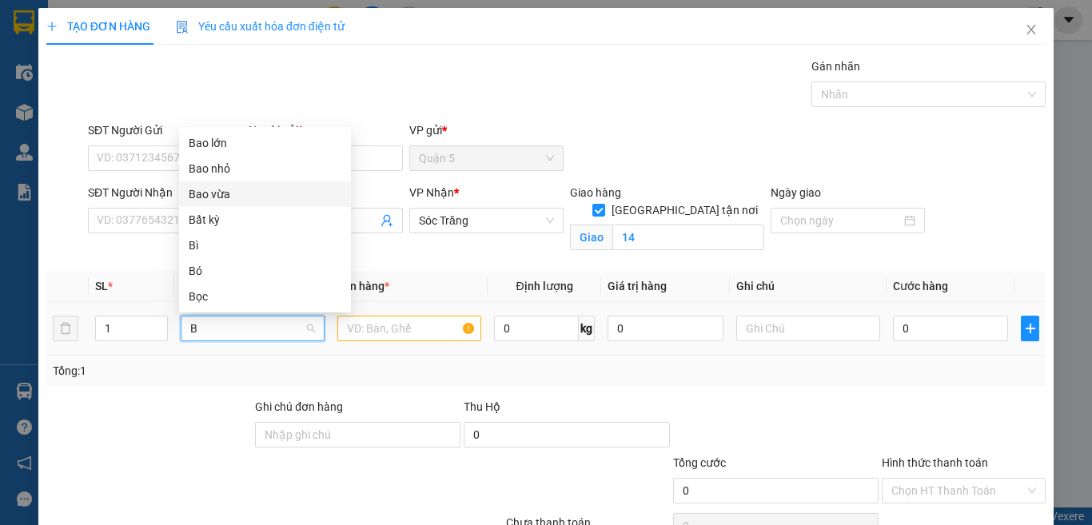
click at [262, 195] on div "Bao vừa" at bounding box center [265, 195] width 153 height 18
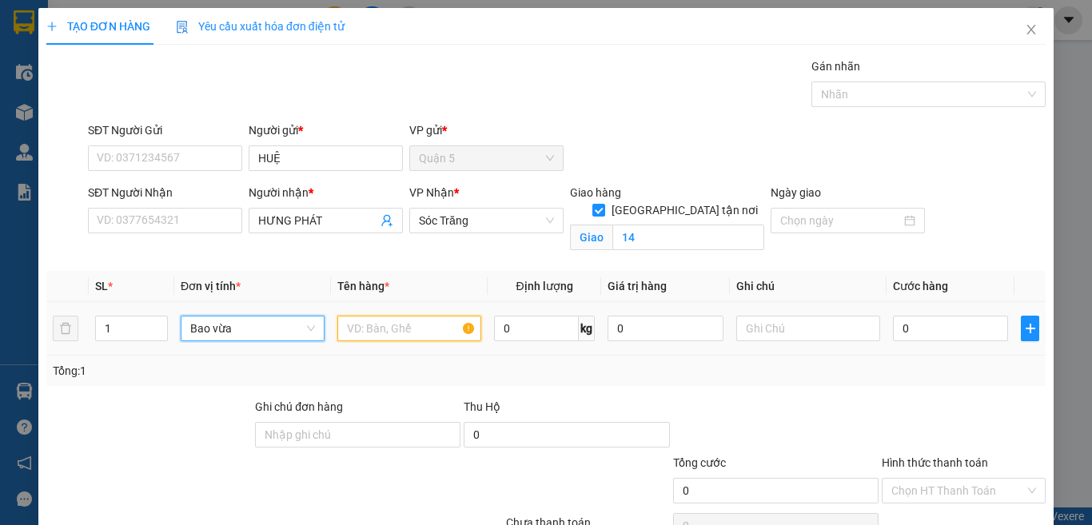
click at [386, 336] on input "text" at bounding box center [409, 329] width 144 height 26
type input "PT"
click at [158, 329] on span "up" at bounding box center [159, 325] width 10 height 10
click at [158, 325] on icon "up" at bounding box center [159, 325] width 6 height 6
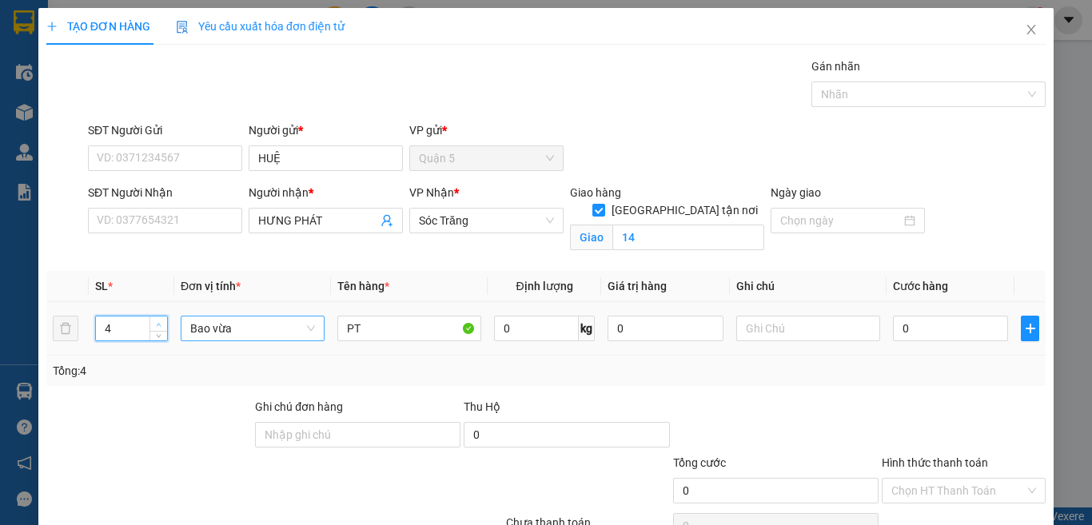
click at [158, 325] on icon "up" at bounding box center [159, 325] width 6 height 6
type input "5"
click at [158, 325] on icon "up" at bounding box center [159, 325] width 6 height 6
click at [524, 321] on input "0" at bounding box center [536, 329] width 85 height 26
type input "150"
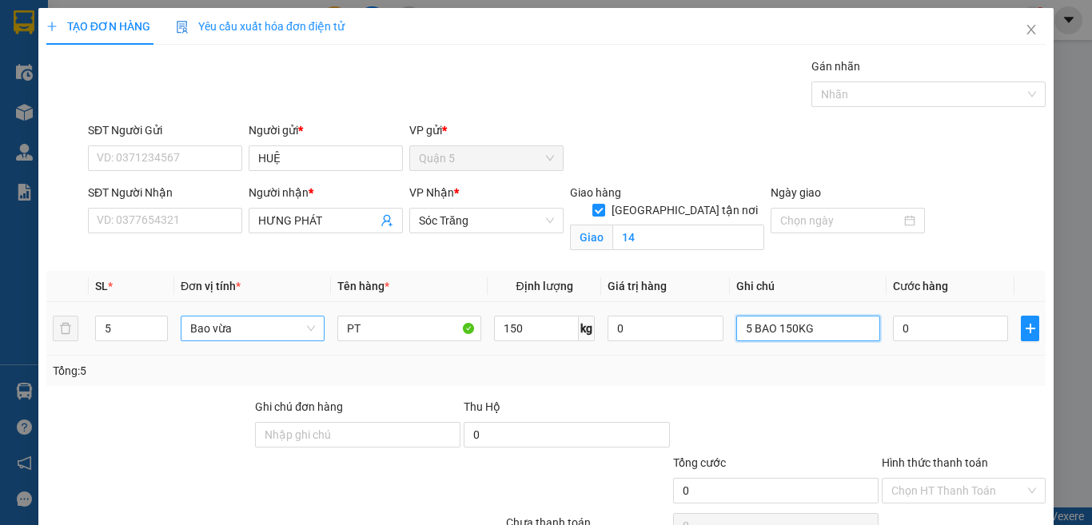
type input "5 BAO 150KG"
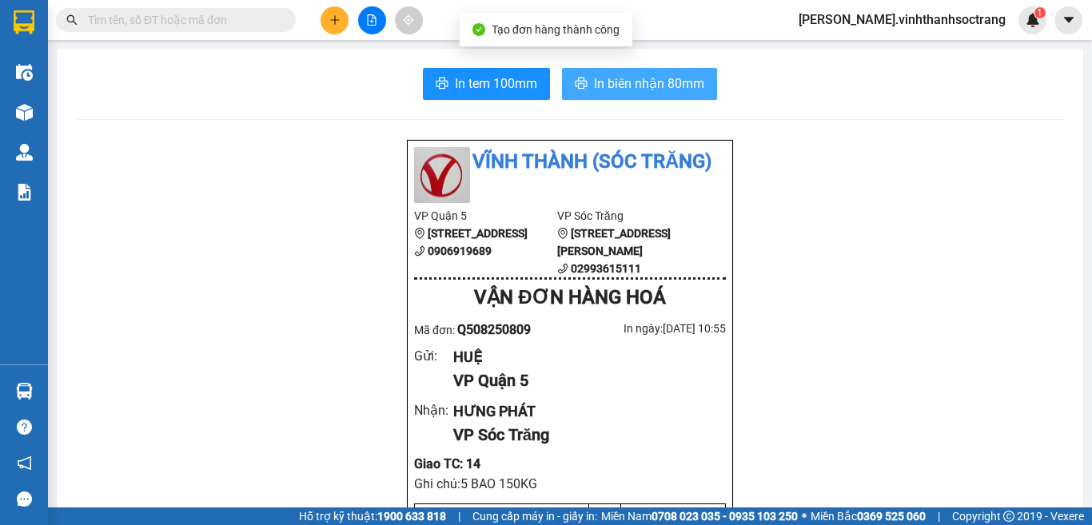
click at [628, 81] on span "In biên nhận 80mm" at bounding box center [649, 84] width 110 height 20
